Goal: Check status: Check status

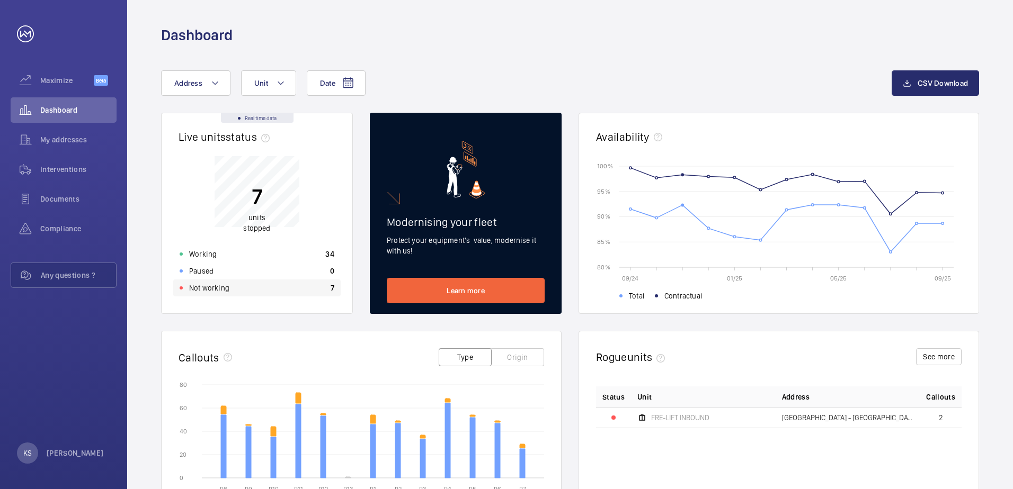
click at [318, 292] on div "Not working 7" at bounding box center [256, 288] width 167 height 17
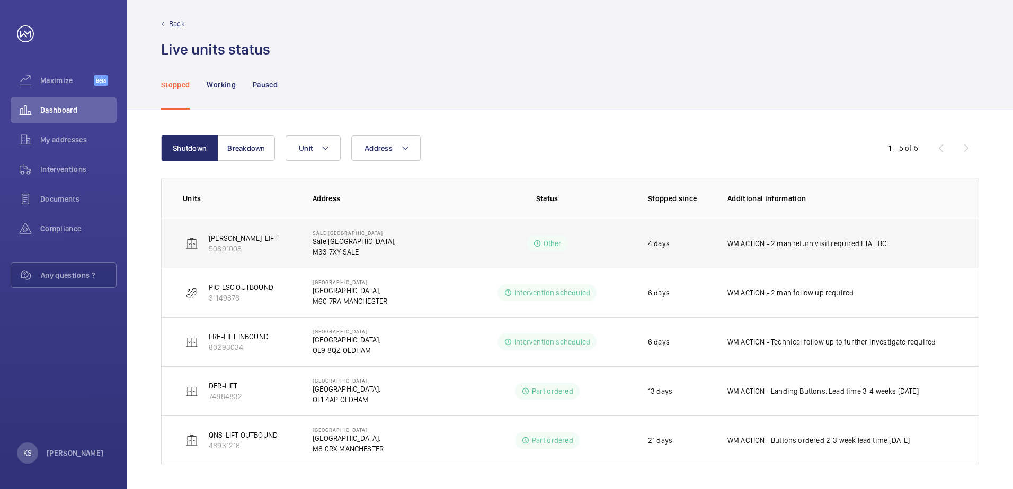
scroll to position [8, 0]
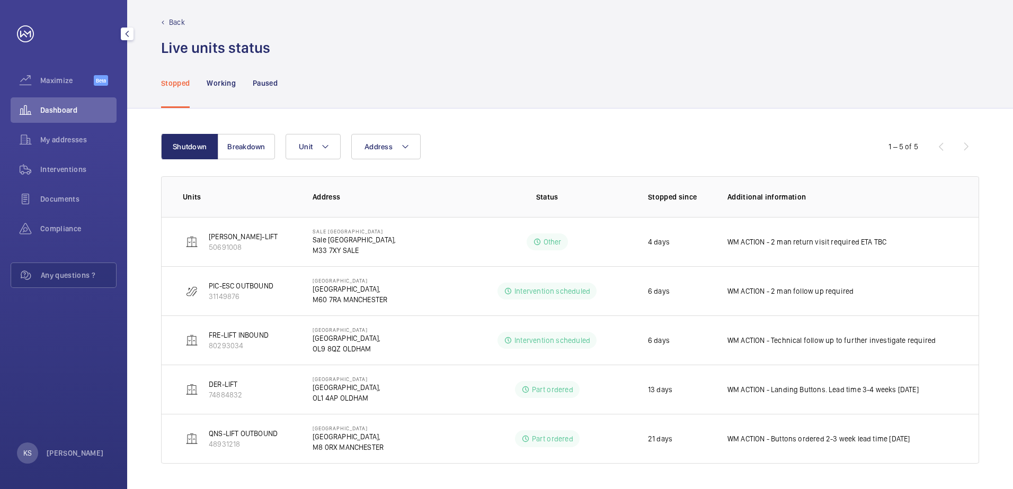
click at [71, 115] on div "Dashboard" at bounding box center [64, 109] width 106 height 25
